Goal: Information Seeking & Learning: Learn about a topic

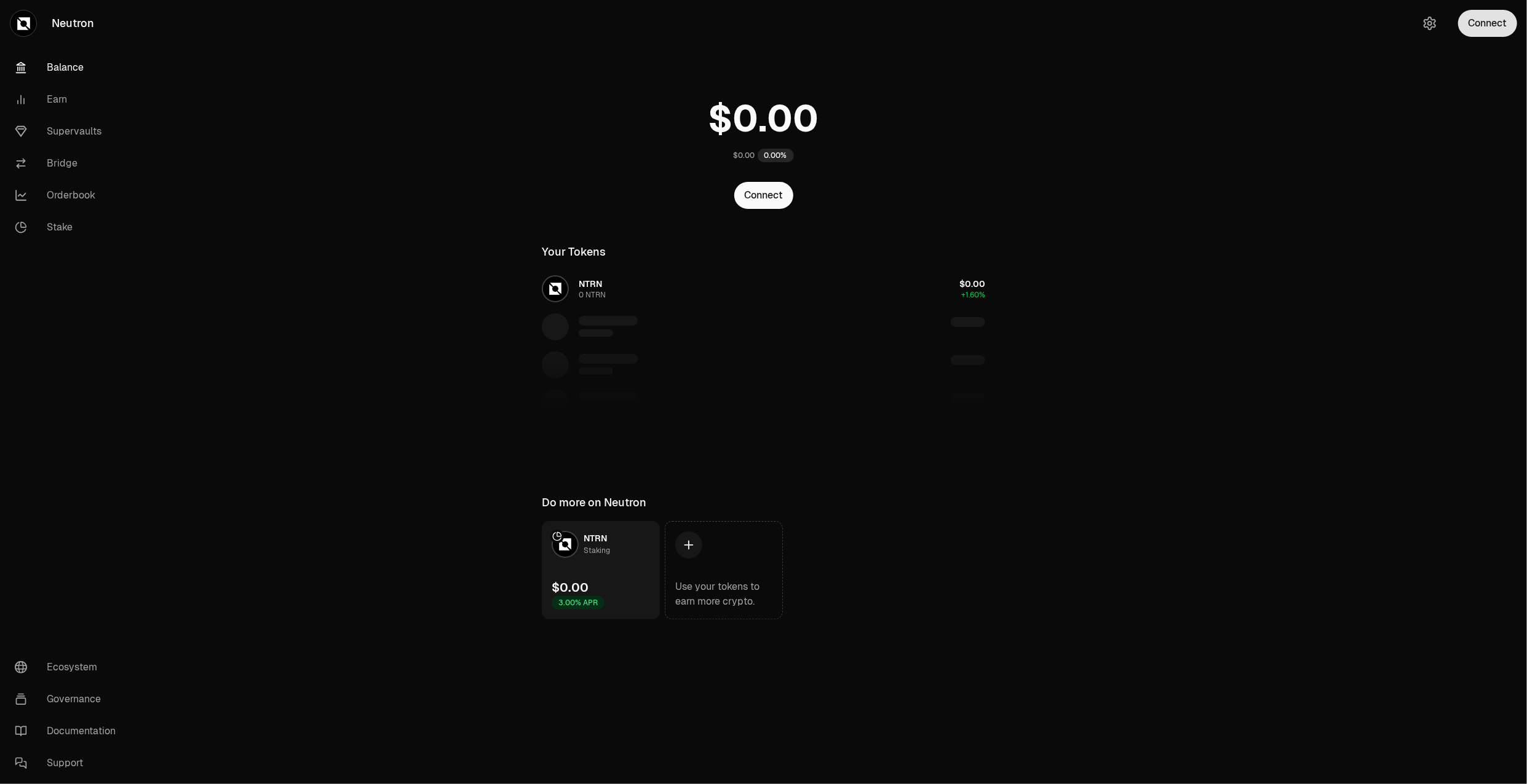
click at [1470, 20] on button "Connect" at bounding box center [1487, 23] width 59 height 27
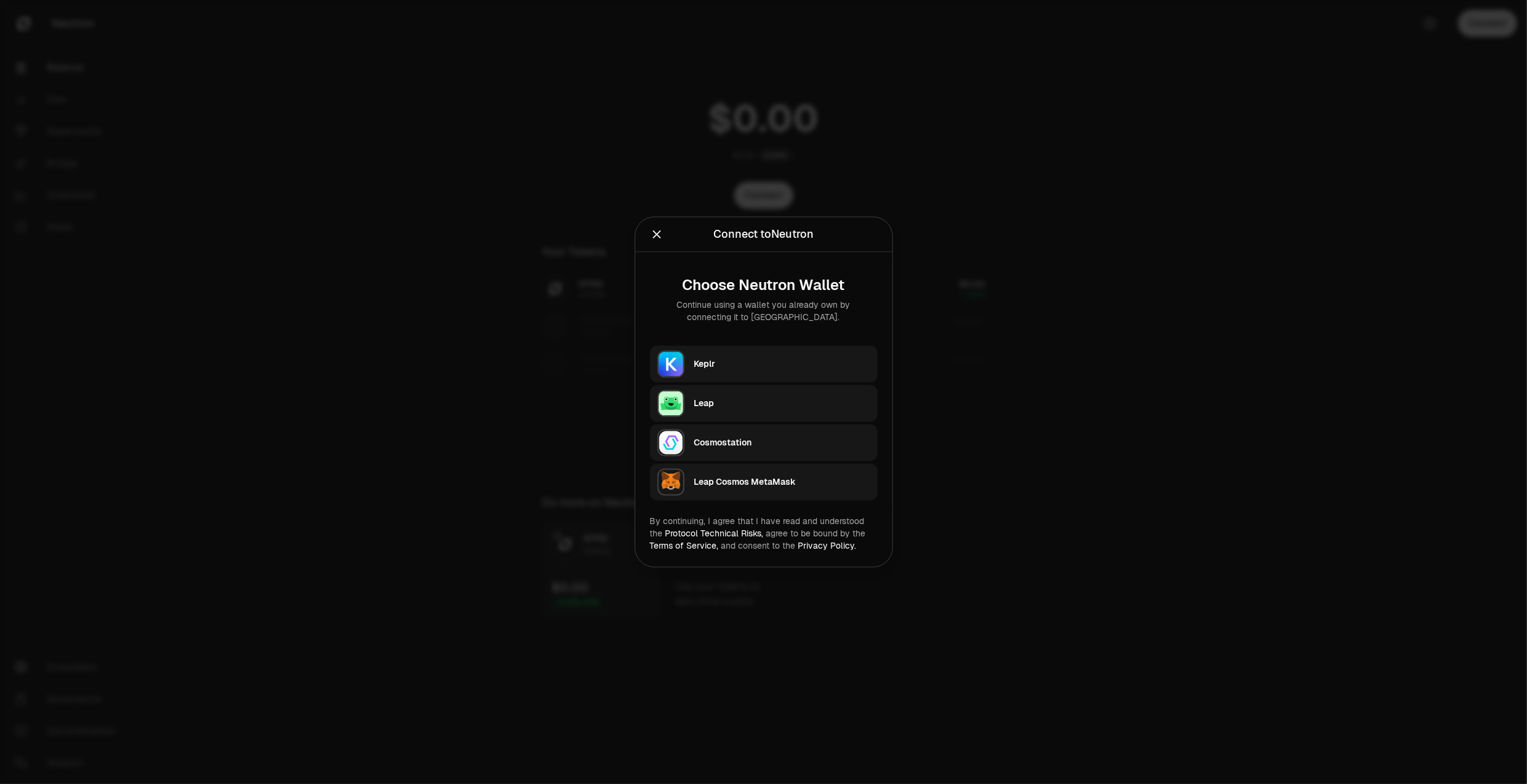
click at [853, 350] on div "Keplr" at bounding box center [785, 364] width 184 height 28
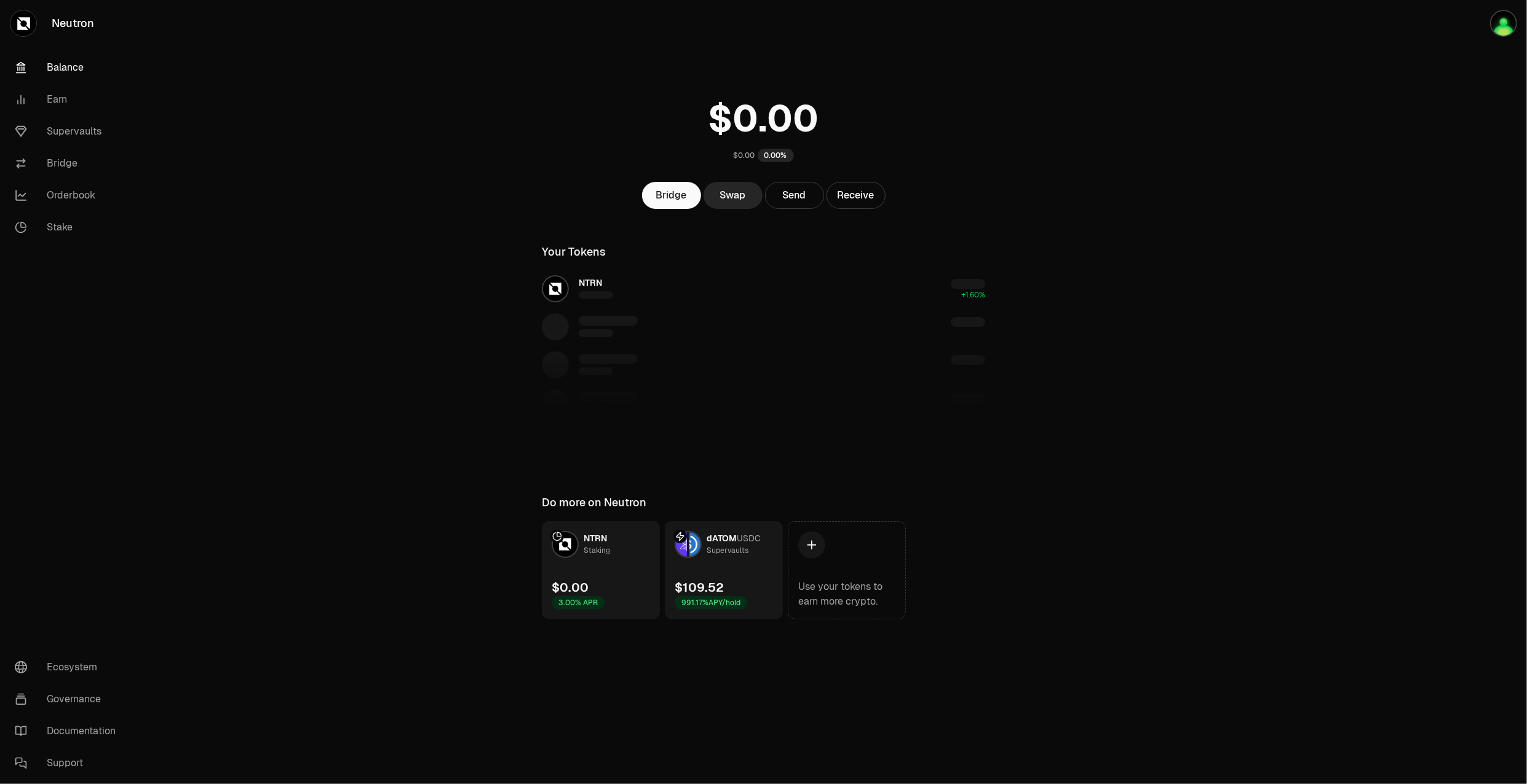
click at [740, 554] on div "Supervaults" at bounding box center [727, 550] width 42 height 12
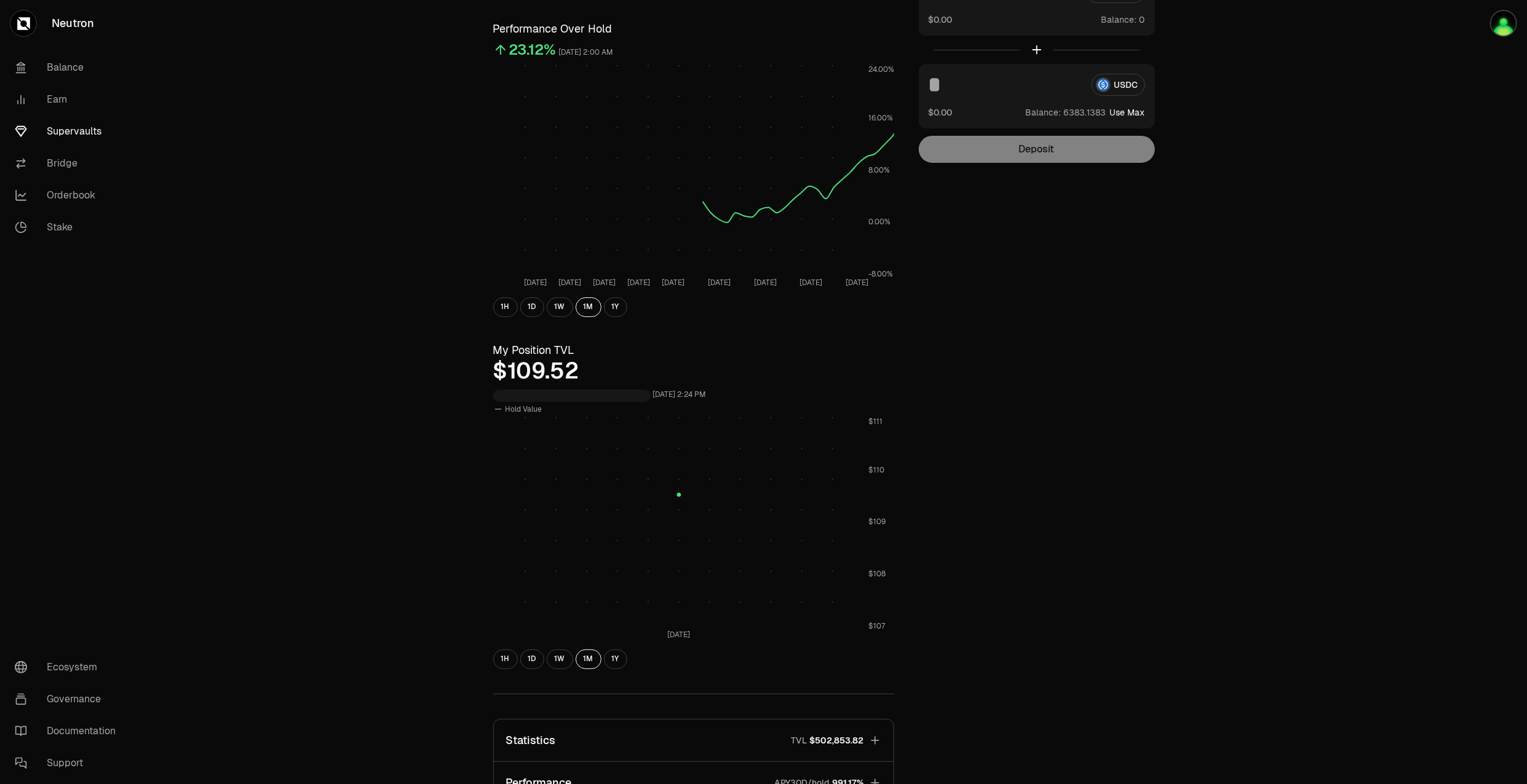
scroll to position [273, 0]
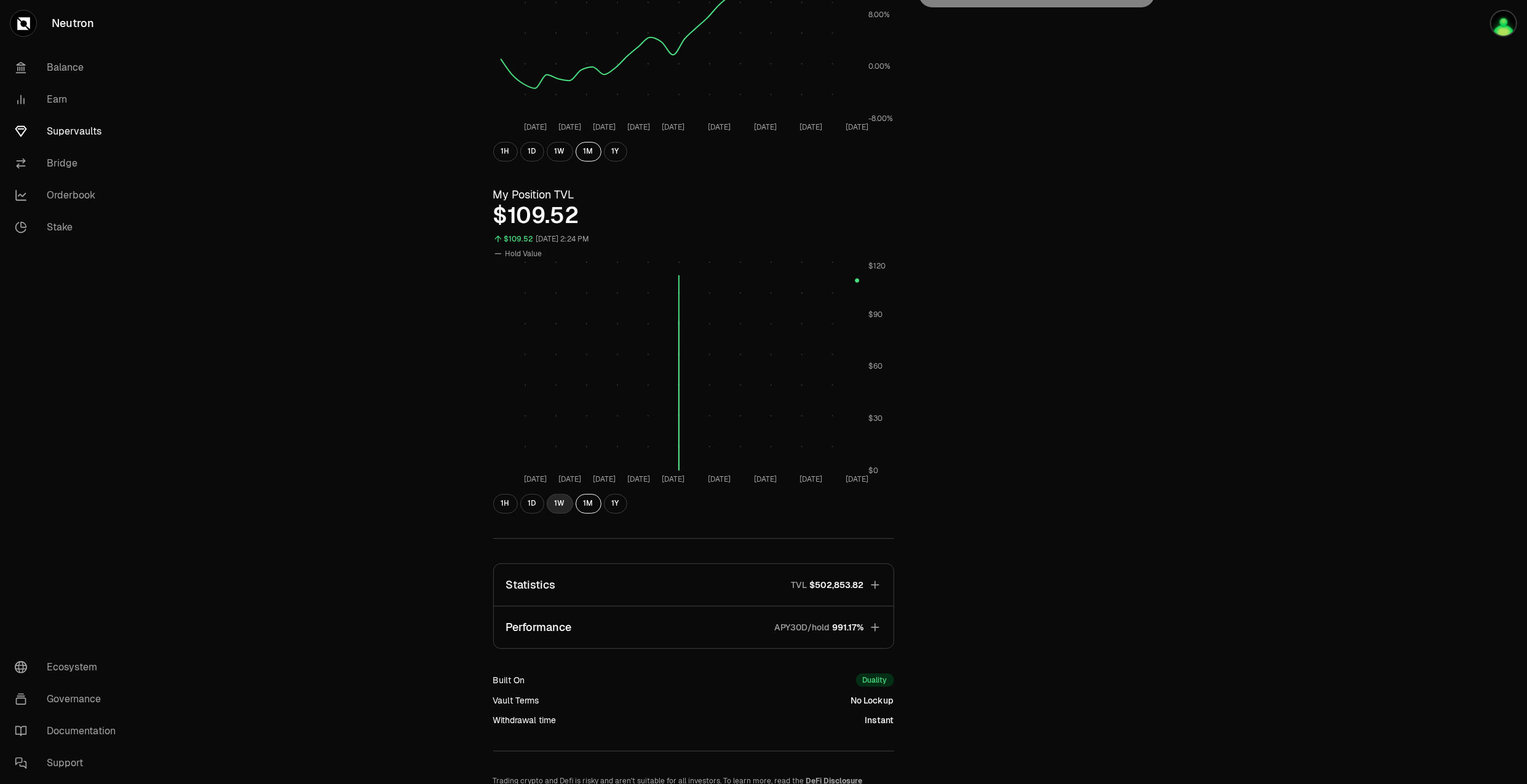
click at [554, 502] on button "1W" at bounding box center [560, 504] width 26 height 20
click at [539, 507] on button "1D" at bounding box center [532, 504] width 24 height 20
click at [547, 506] on button "1W" at bounding box center [560, 504] width 26 height 20
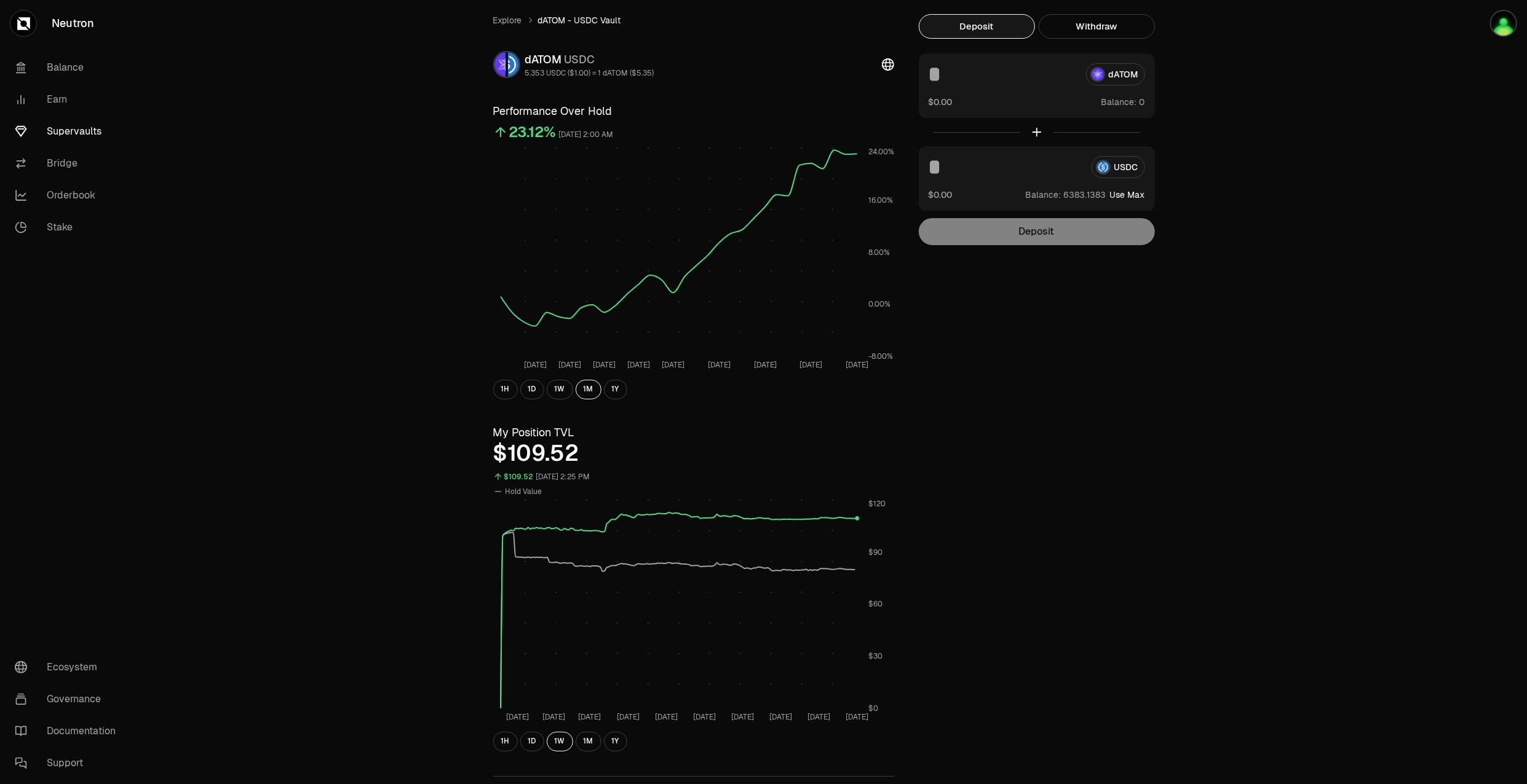
scroll to position [0, 0]
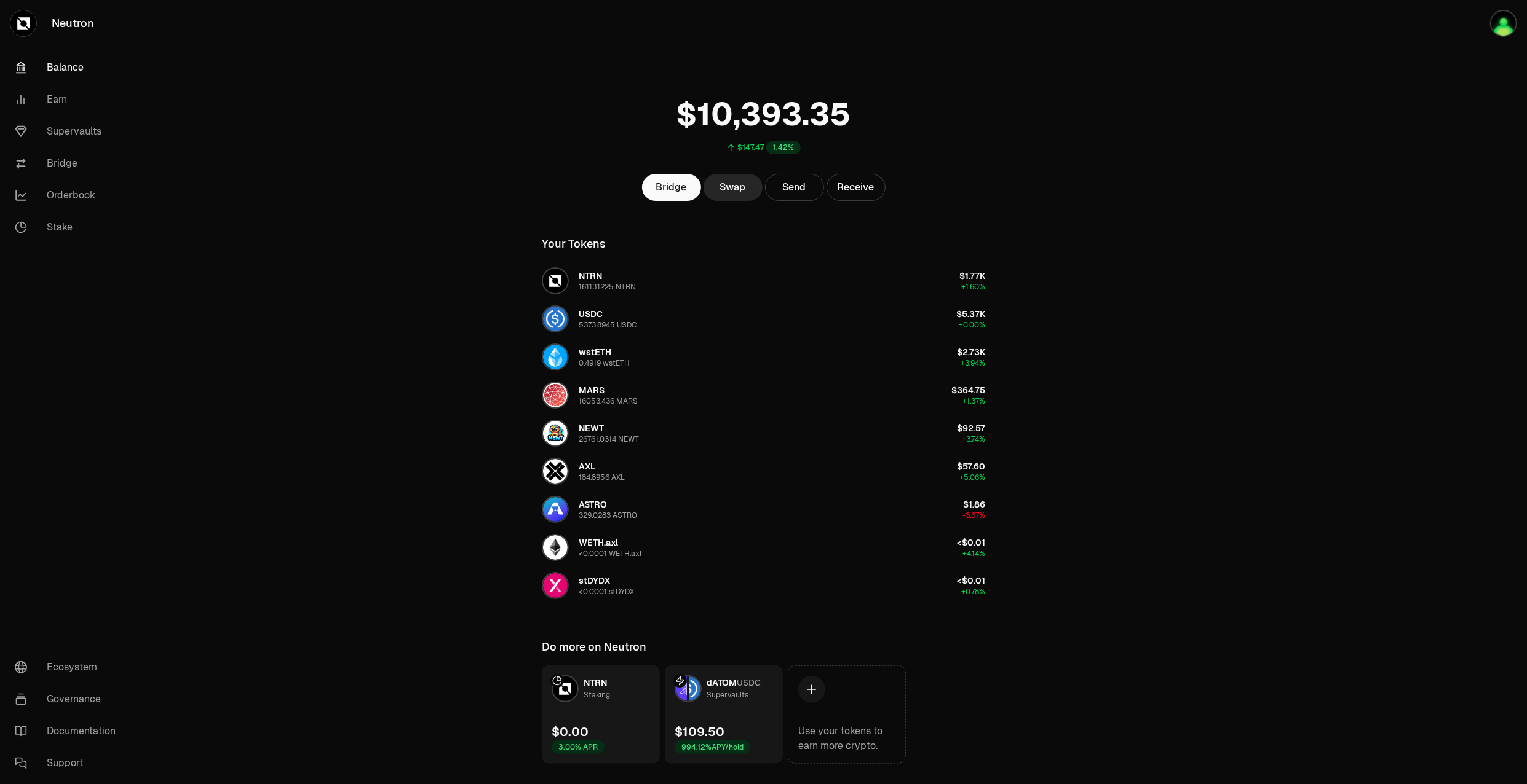
click at [1241, 207] on main "$147.47 1.42% Bridge Swap Send Receive Your Tokens NTRN 16113.1225 NTRN $1.77K …" at bounding box center [832, 406] width 1389 height 813
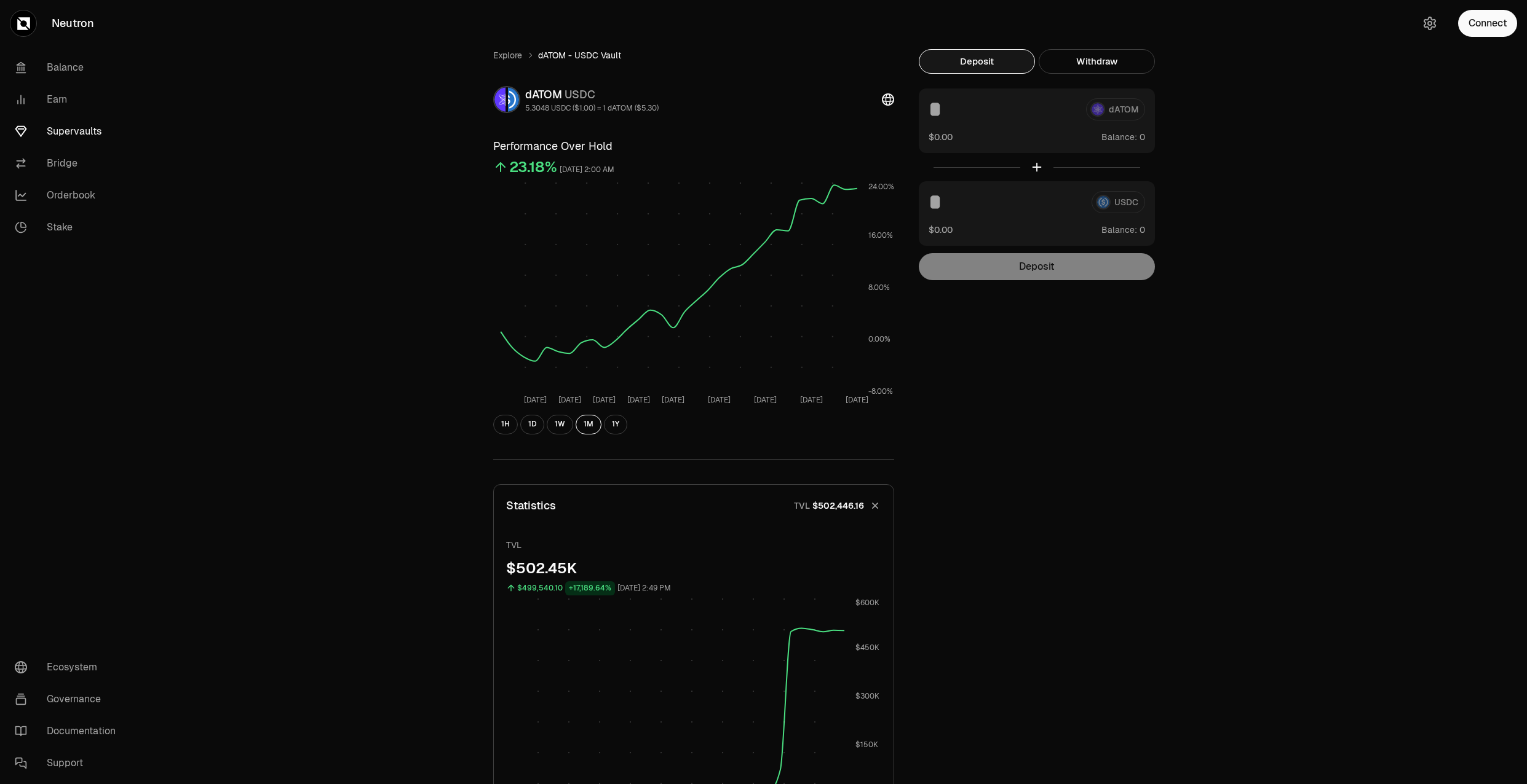
scroll to position [547, 0]
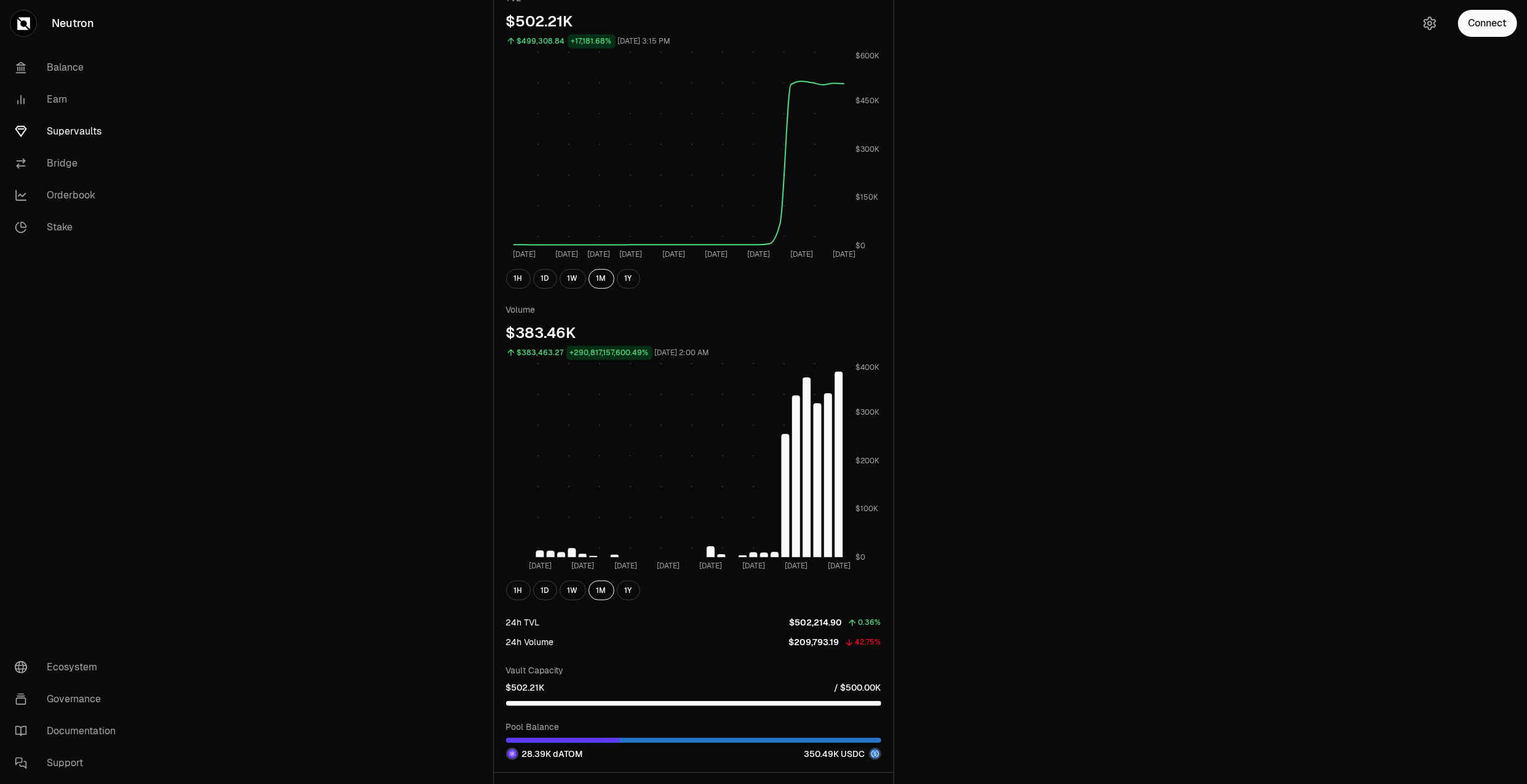
drag, startPoint x: 1161, startPoint y: 136, endPoint x: 1166, endPoint y: 116, distance: 20.6
click at [1164, 126] on div "Explore dATOM - USDC Vault dATOM USDC 5.3048 USDC ($1.00) = 1 dATOM ($5.30) Per…" at bounding box center [833, 247] width 708 height 1490
click at [446, 754] on div "Explore dATOM - USDC Vault dATOM USDC 5.3048 USDC ($1.00) = 1 dATOM ($5.30) Per…" at bounding box center [832, 248] width 1389 height 1588
